Goal: Find specific page/section: Find specific page/section

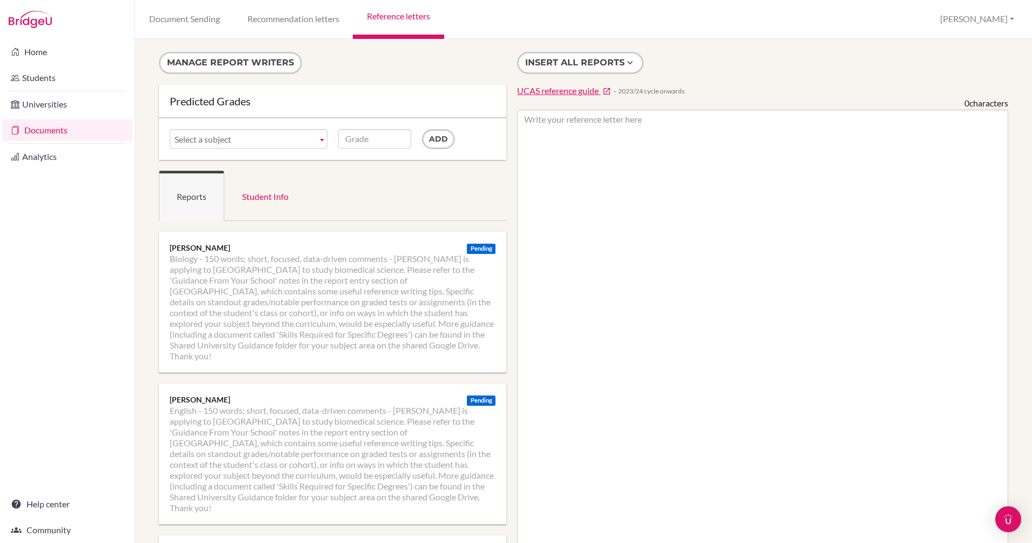
click at [393, 16] on link "Reference letters" at bounding box center [398, 19] width 91 height 39
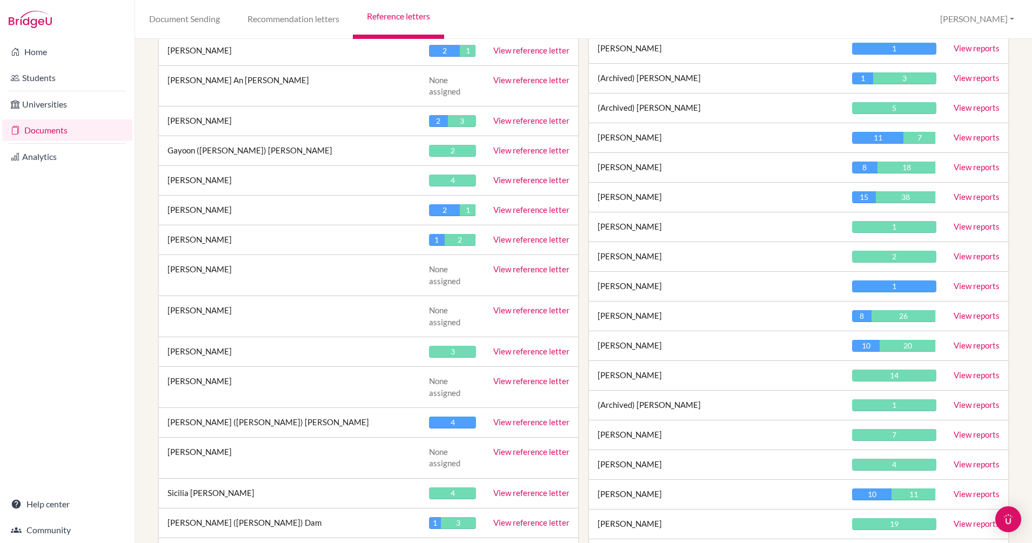
scroll to position [2129, 0]
click at [957, 227] on link "View reports" at bounding box center [977, 226] width 46 height 10
